Goal: Find specific page/section: Find specific page/section

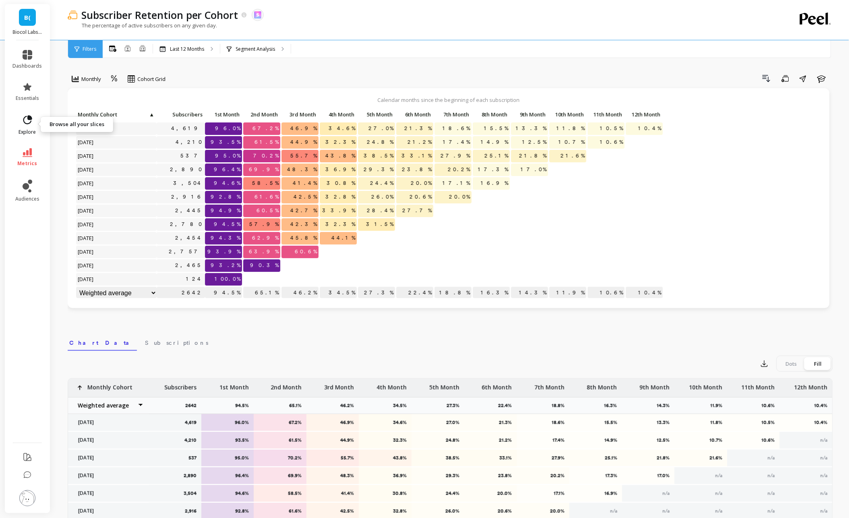
click at [28, 125] on icon at bounding box center [27, 119] width 11 height 11
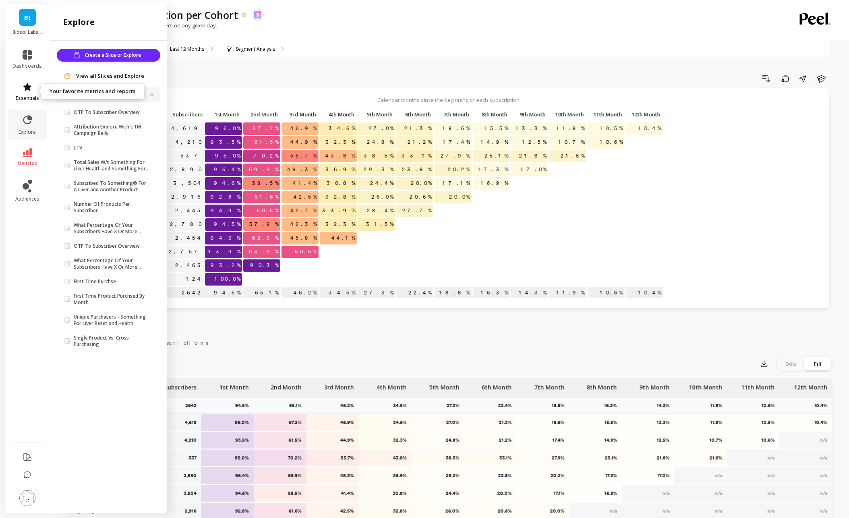
click at [30, 91] on icon at bounding box center [28, 87] width 10 height 10
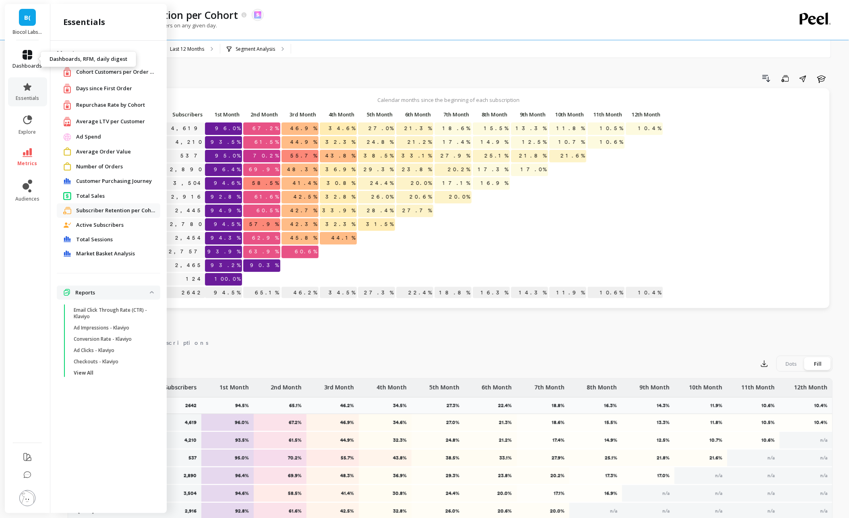
click at [30, 54] on icon at bounding box center [28, 55] width 10 height 10
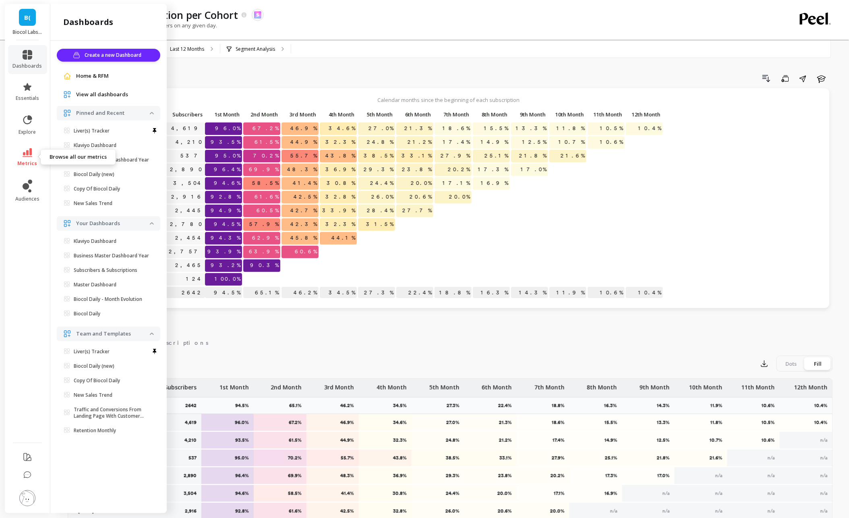
click at [33, 160] on span "metrics" at bounding box center [28, 163] width 20 height 6
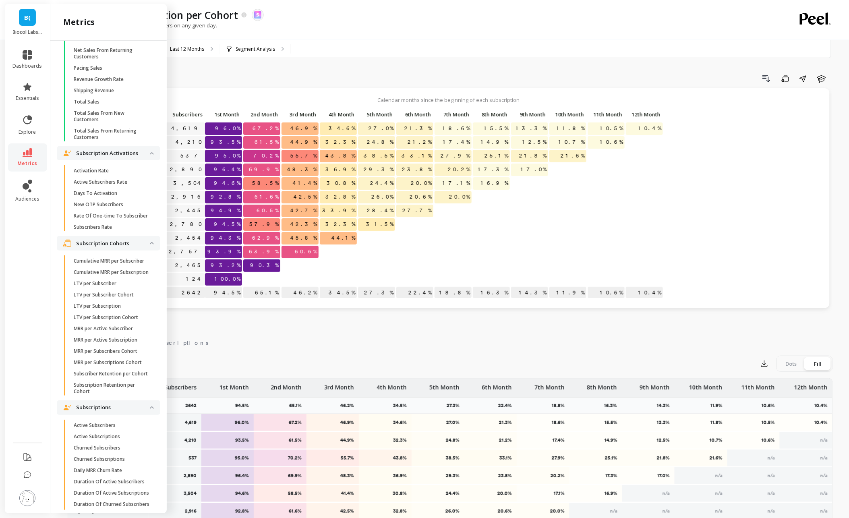
scroll to position [1809, 0]
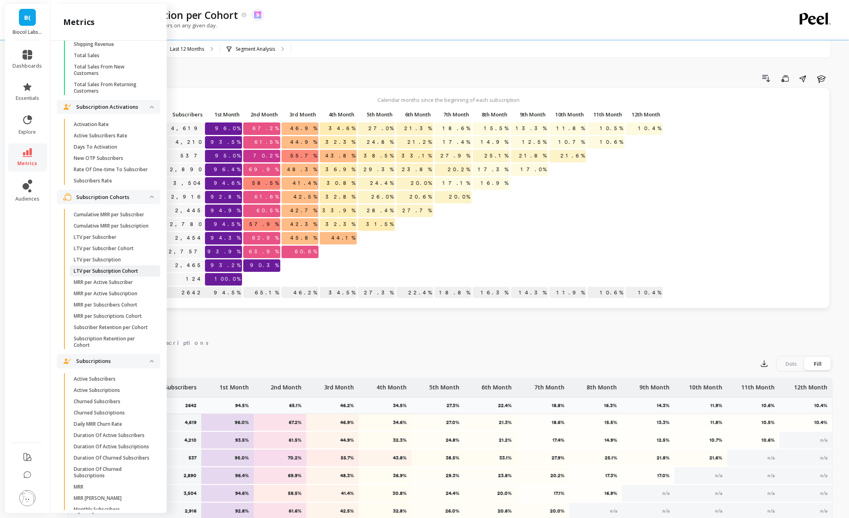
click at [115, 269] on p "LTV per Subscription Cohort" at bounding box center [106, 271] width 64 height 6
